Goal: Task Accomplishment & Management: Use online tool/utility

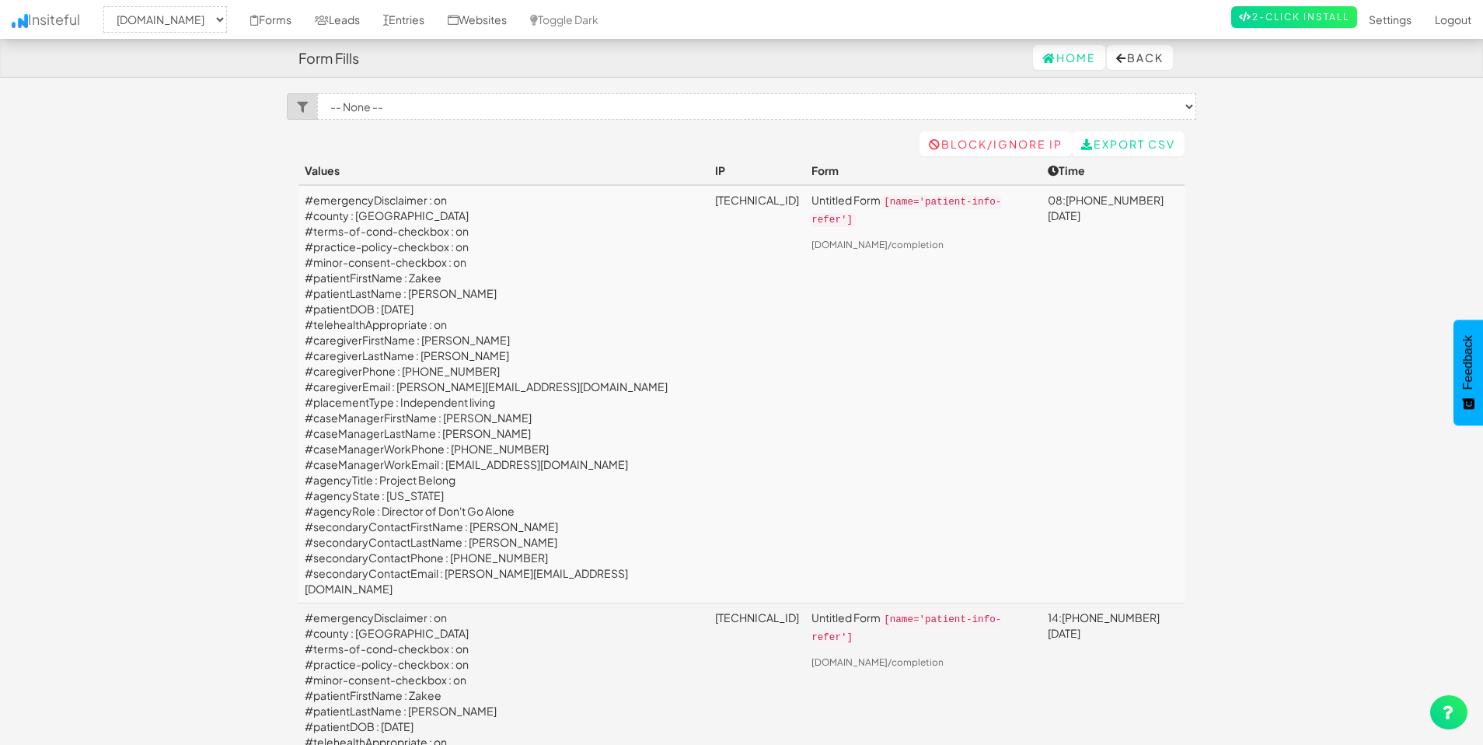
select select "2385"
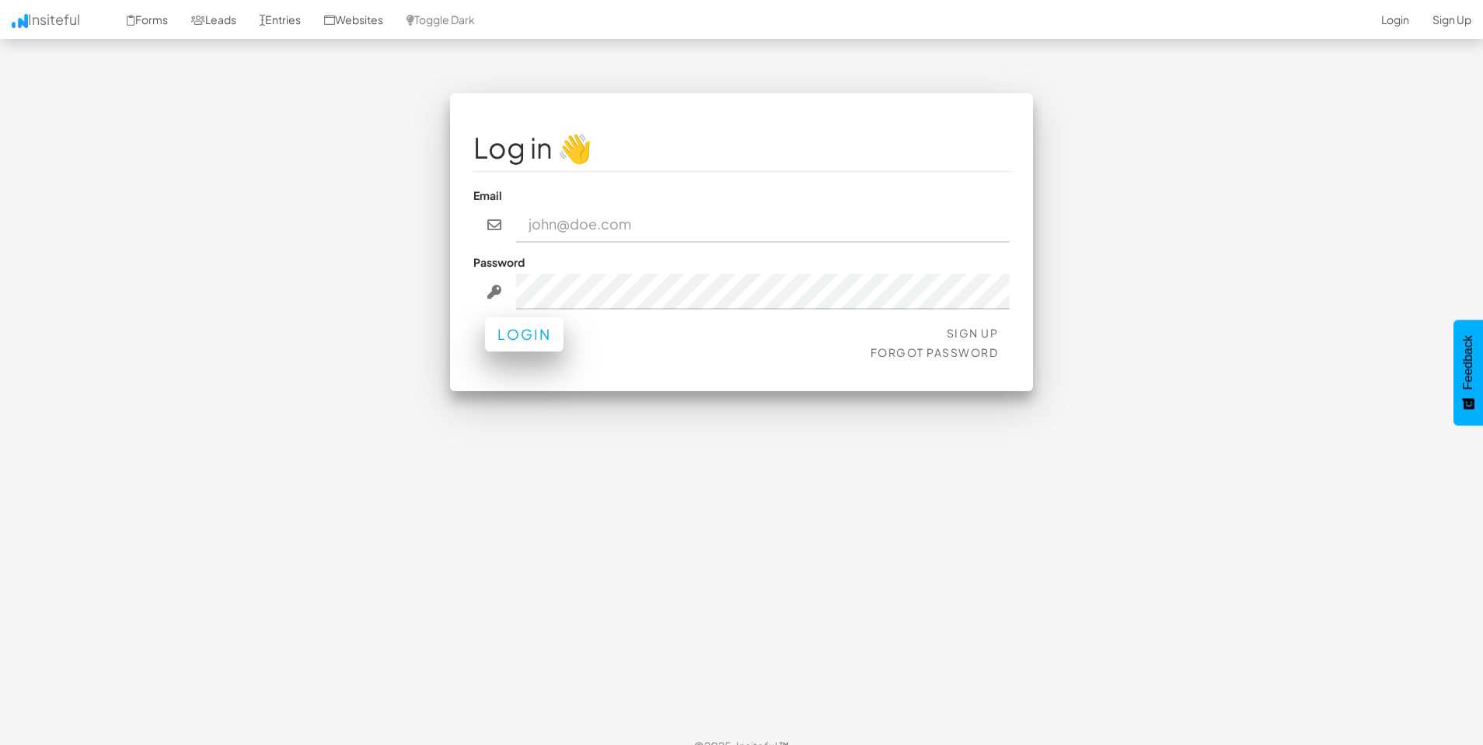
type input "[EMAIL_ADDRESS][DOMAIN_NAME]"
click at [519, 346] on button "Login" at bounding box center [524, 334] width 78 height 34
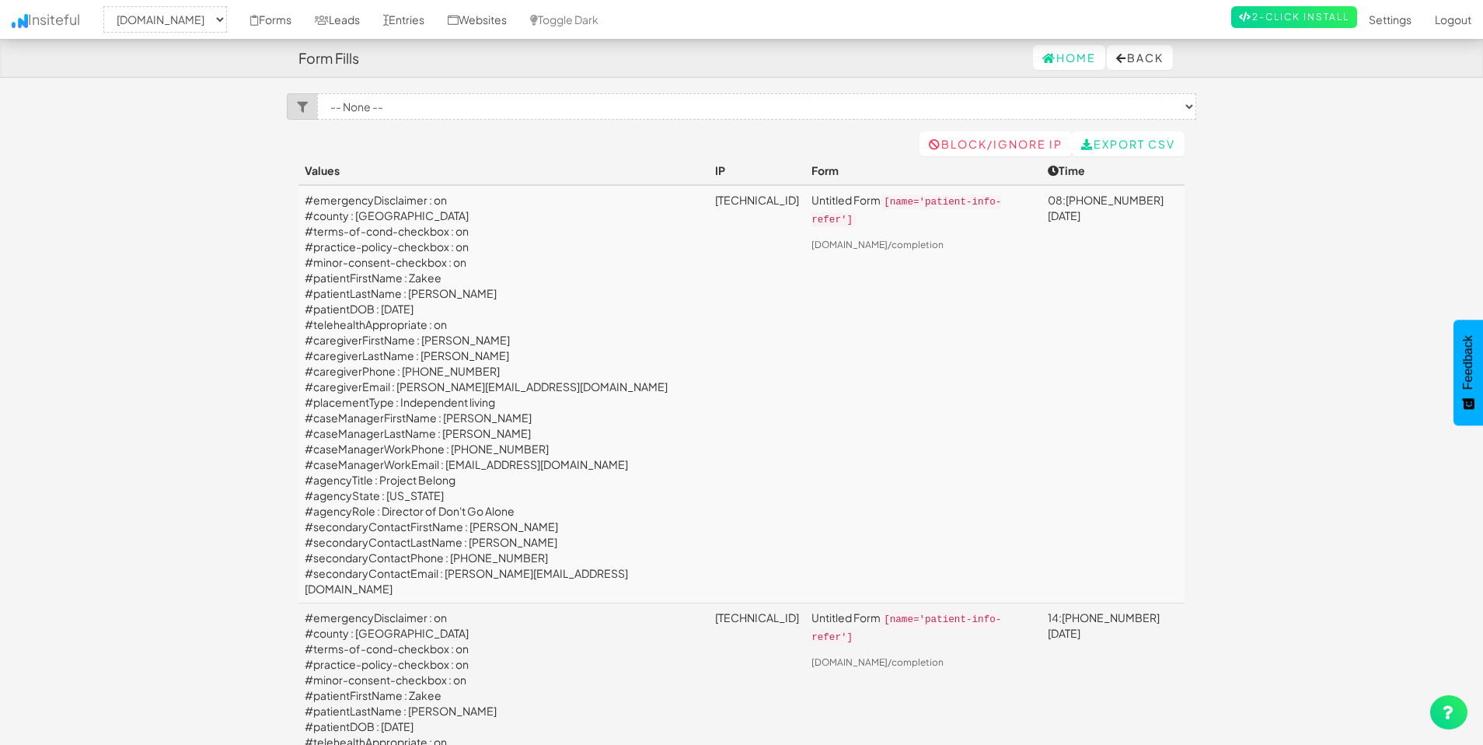
select select "2385"
